Goal: Find specific page/section: Find specific page/section

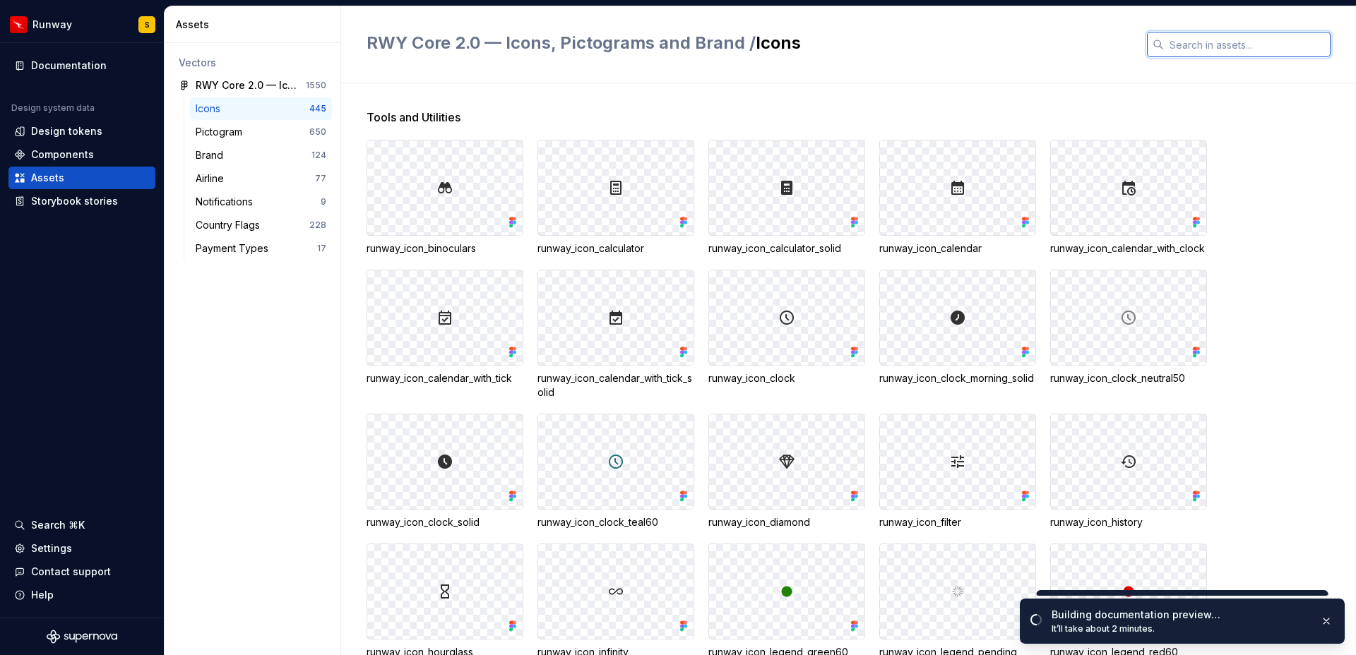
click at [1213, 48] on input "text" at bounding box center [1247, 44] width 167 height 25
click at [1095, 39] on h2 "RWY Core 2.0 — Icons, Pictograms and Brand / Icons" at bounding box center [749, 43] width 764 height 23
click at [1213, 51] on input "text" at bounding box center [1247, 44] width 167 height 25
click at [236, 177] on div "Airline" at bounding box center [255, 179] width 119 height 14
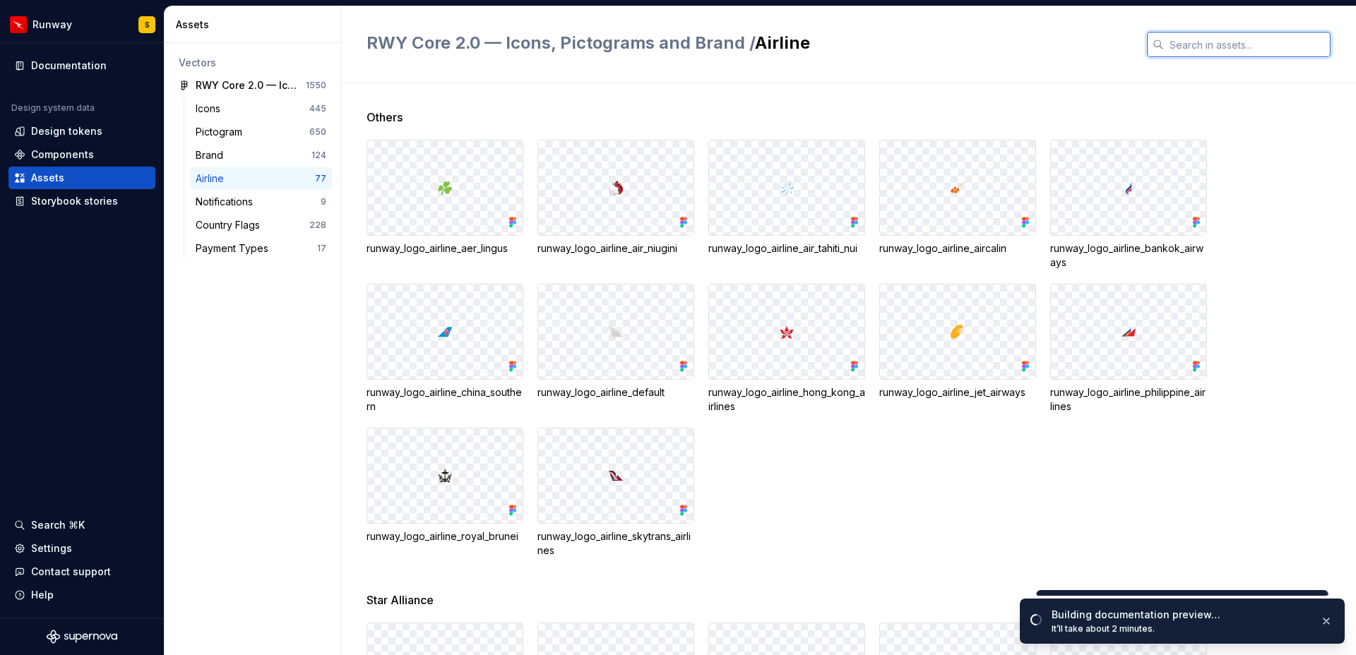
click at [1206, 41] on input "text" at bounding box center [1247, 44] width 167 height 25
type input "airlink"
click at [1080, 35] on h2 "RWY Core 2.0 — Icons, Pictograms and Brand / Airline" at bounding box center [749, 43] width 764 height 23
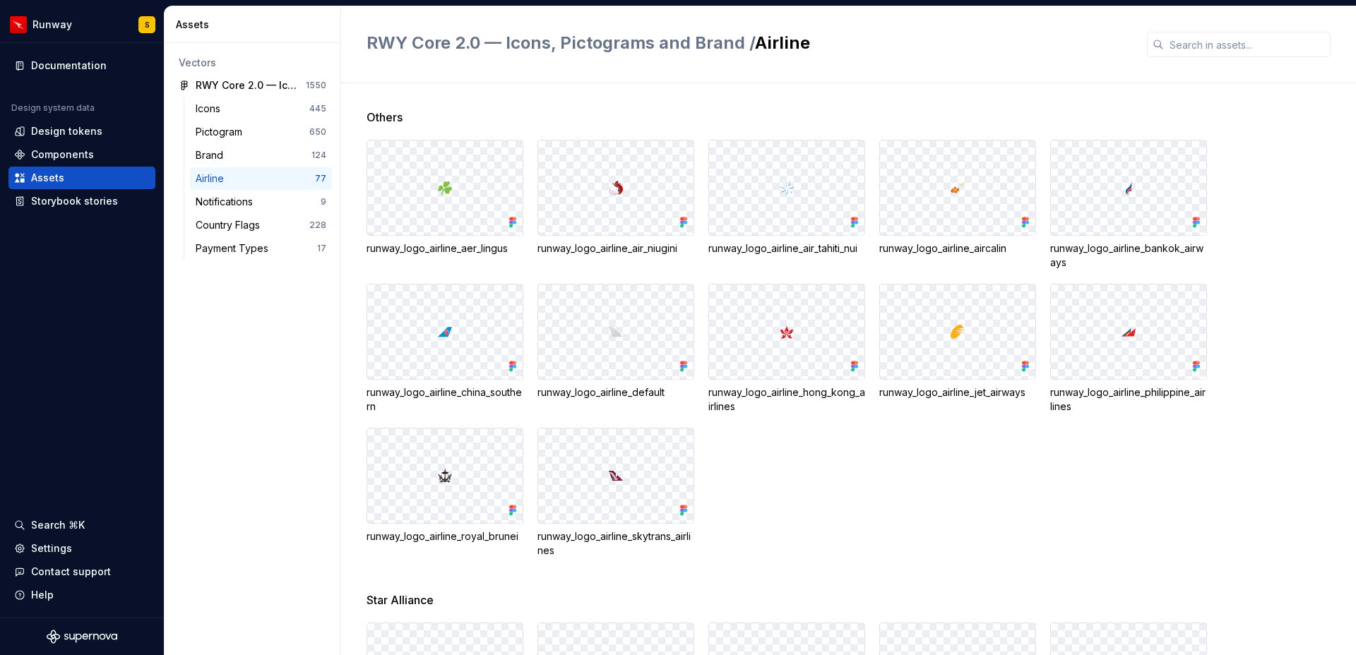
click at [905, 71] on div "RWY Core 2.0 — Icons, Pictograms and Brand / Airline" at bounding box center [848, 44] width 1015 height 77
